Goal: Transaction & Acquisition: Purchase product/service

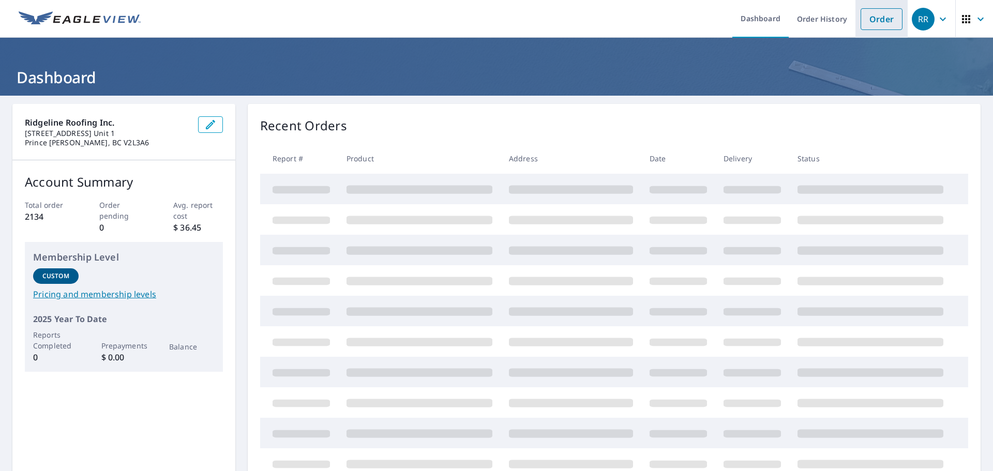
click at [860, 9] on link "Order" at bounding box center [881, 19] width 42 height 22
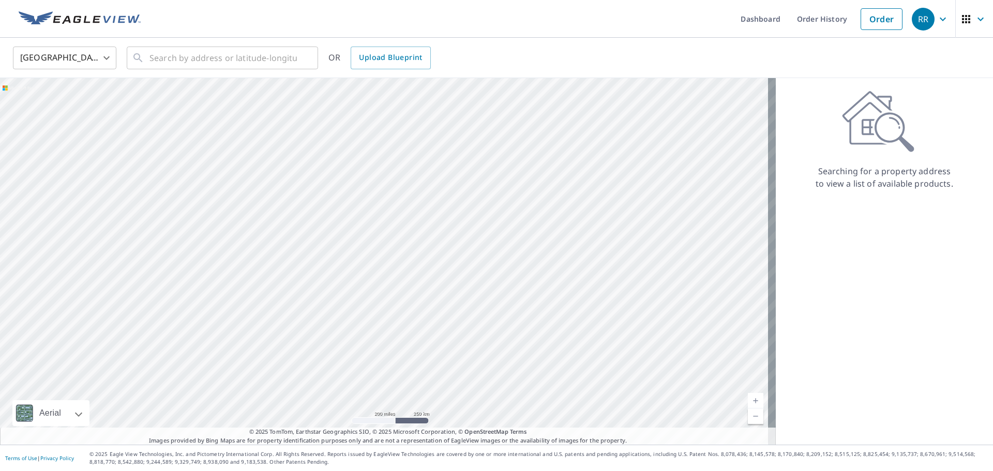
click at [90, 59] on body "RR RR Dashboard Order History Order RR United States US ​ ​ OR Upload Blueprint…" at bounding box center [496, 235] width 993 height 471
click at [87, 100] on li "[GEOGRAPHIC_DATA]" at bounding box center [64, 104] width 103 height 19
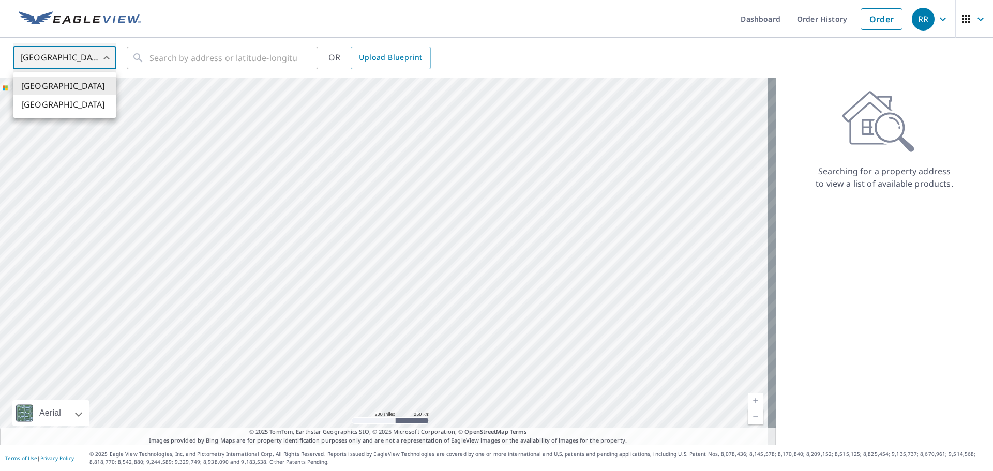
type input "CA"
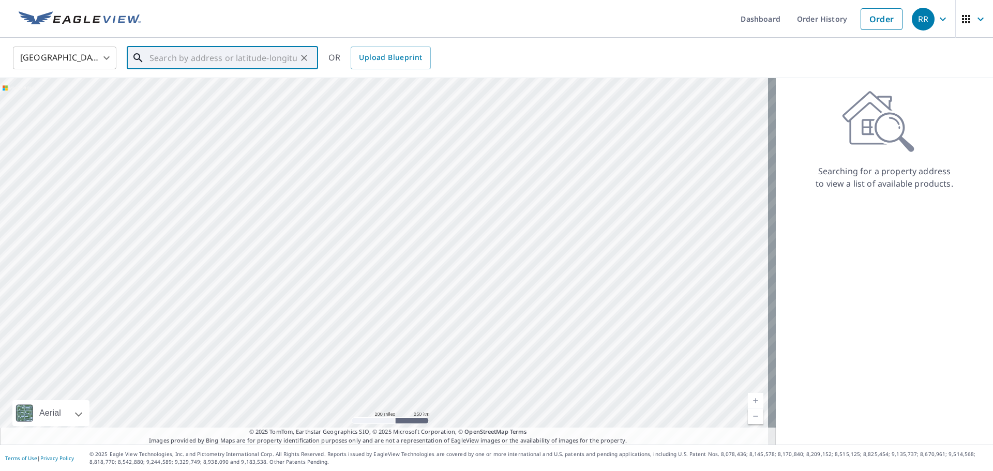
click at [174, 56] on input "text" at bounding box center [222, 57] width 147 height 29
paste input "[STREET_ADDRESS]"
click at [244, 98] on span "936 WHISPERWIND [PERSON_NAME] BC V9B5X7" at bounding box center [228, 94] width 162 height 25
type input "936 WHISPERWIND [PERSON_NAME] BC V9B5X7"
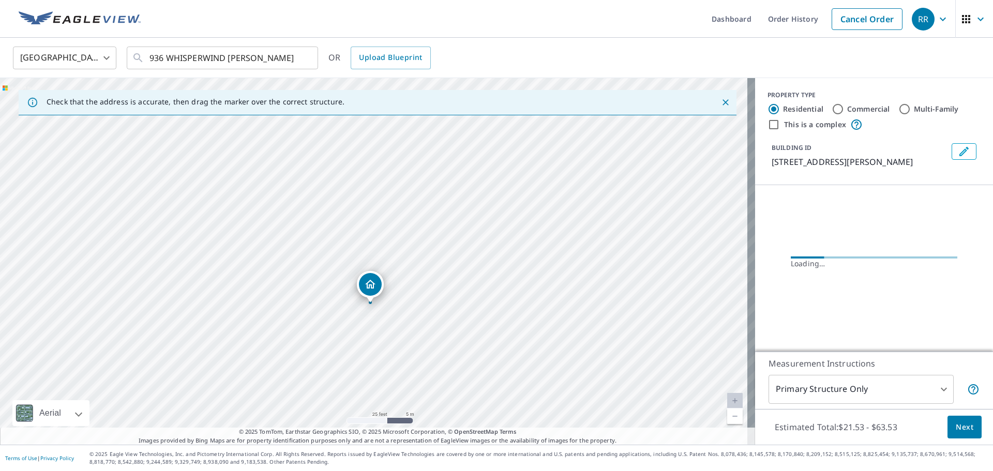
drag, startPoint x: 441, startPoint y: 320, endPoint x: 433, endPoint y: 271, distance: 49.8
click at [433, 271] on div "936 WHISPERWIND [PERSON_NAME] BC V9B5X7" at bounding box center [377, 261] width 755 height 367
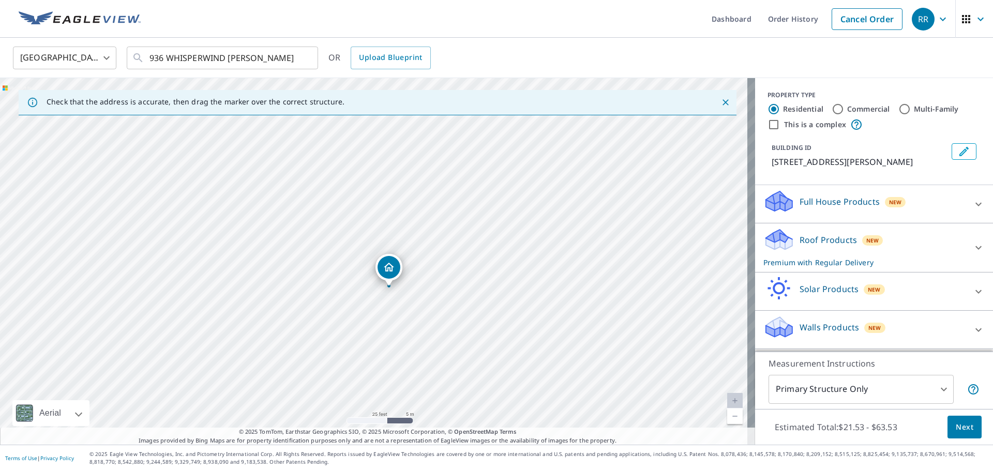
drag, startPoint x: 383, startPoint y: 285, endPoint x: 398, endPoint y: 312, distance: 30.3
click at [398, 312] on div "936 WHISPERWIND [PERSON_NAME] BC V9B5X7" at bounding box center [377, 261] width 755 height 367
